Goal: Go to known website: Access a specific website the user already knows

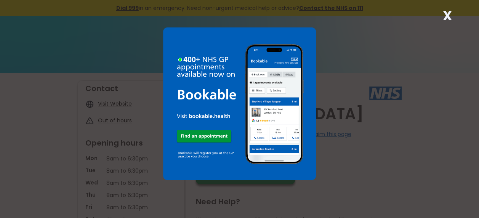
click at [449, 15] on strong "X" at bounding box center [446, 15] width 9 height 18
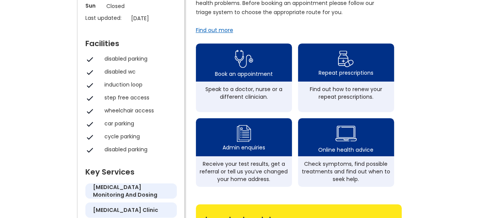
scroll to position [228, 0]
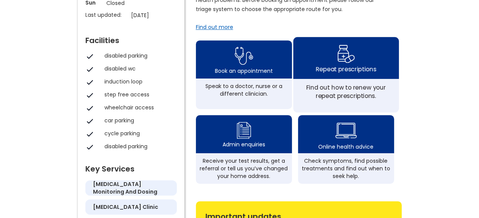
click at [362, 65] on div "Repeat prescriptions" at bounding box center [345, 58] width 105 height 42
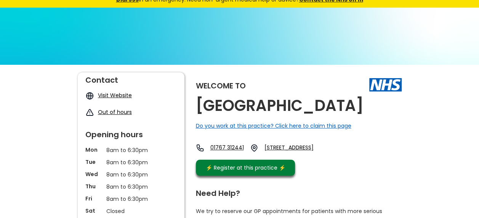
scroll to position [0, 0]
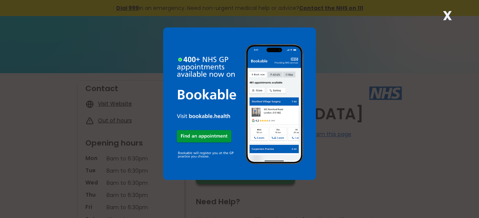
click at [447, 15] on strong "X" at bounding box center [446, 15] width 9 height 18
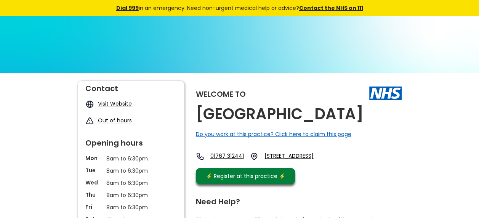
click at [116, 104] on link "Visit Website" at bounding box center [115, 104] width 34 height 8
